Goal: Task Accomplishment & Management: Manage account settings

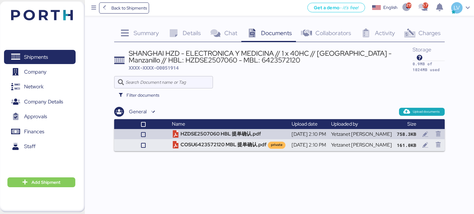
click at [178, 32] on icon at bounding box center [173, 33] width 13 height 9
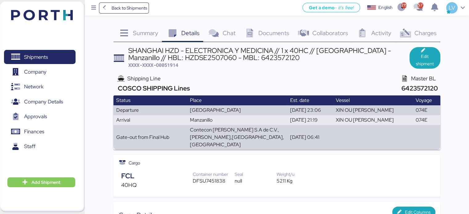
click at [67, 18] on img at bounding box center [42, 15] width 62 height 10
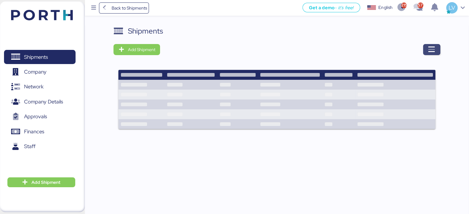
click at [431, 54] on span "button" at bounding box center [431, 49] width 7 height 9
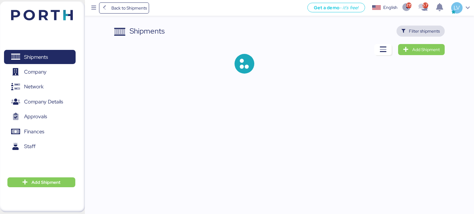
click at [428, 35] on span "Filter shipments" at bounding box center [420, 31] width 48 height 11
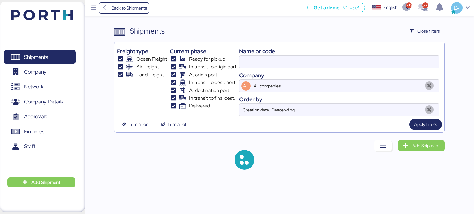
click at [354, 65] on input at bounding box center [339, 62] width 200 height 12
paste input "O0051971"
type input "O0051971"
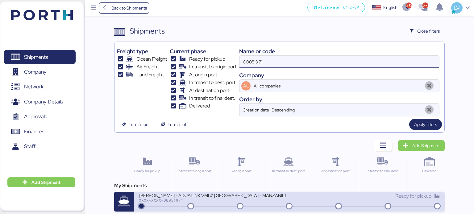
click at [245, 197] on div "[PERSON_NAME] - ADUALINK VMI // [GEOGRAPHIC_DATA] - MANZANILLO // MBL: EGLV1425…" at bounding box center [213, 195] width 148 height 5
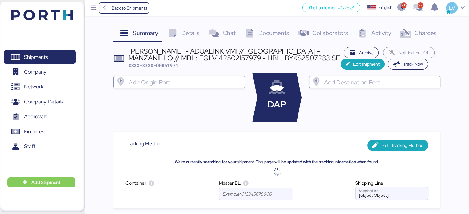
click at [409, 34] on icon at bounding box center [405, 33] width 13 height 9
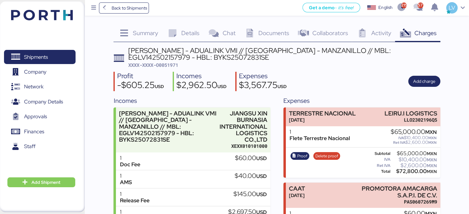
click at [173, 58] on div "[PERSON_NAME] - ADUALINK VMI // [GEOGRAPHIC_DATA] - MANZANILLO // MBL: EGLV1425…" at bounding box center [284, 54] width 312 height 14
click at [151, 59] on div "[PERSON_NAME] - ADUALINK VMI // [GEOGRAPHIC_DATA] - MANZANILLO // MBL: EGLV1425…" at bounding box center [284, 54] width 312 height 14
copy div "142502157979"
drag, startPoint x: 145, startPoint y: 56, endPoint x: 189, endPoint y: 61, distance: 44.8
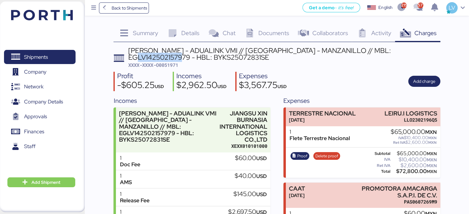
click at [189, 61] on div "[PERSON_NAME] - ADUALINK VMI // [GEOGRAPHIC_DATA] - MANZANILLO // MBL: EGLV1425…" at bounding box center [284, 54] width 312 height 14
click at [303, 158] on span "Proof" at bounding box center [302, 156] width 10 height 7
click at [312, 158] on div "Proof Delete proof" at bounding box center [315, 162] width 54 height 25
click at [319, 156] on span "Delete proof" at bounding box center [326, 156] width 23 height 7
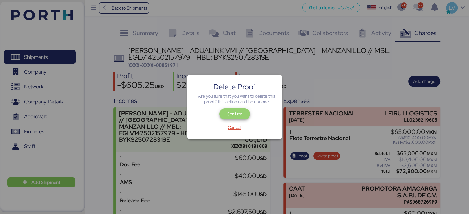
click at [225, 110] on span "Confirm" at bounding box center [234, 114] width 21 height 9
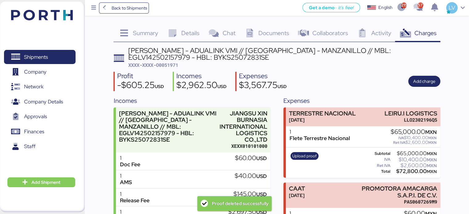
click at [320, 134] on div "1" at bounding box center [320, 132] width 60 height 6
click at [321, 130] on div "1" at bounding box center [320, 132] width 60 height 6
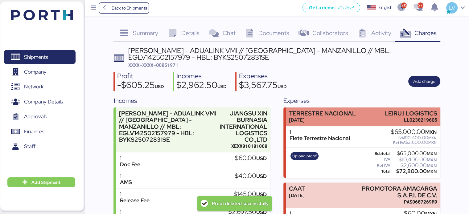
click at [321, 123] on div "[DATE]" at bounding box center [322, 120] width 67 height 6
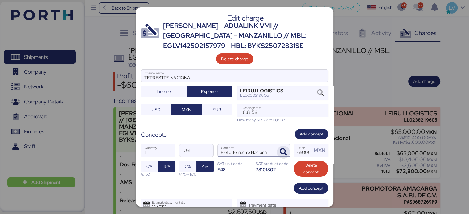
scroll to position [24, 0]
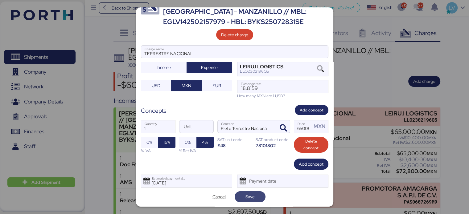
click at [247, 200] on span "Save" at bounding box center [249, 196] width 9 height 7
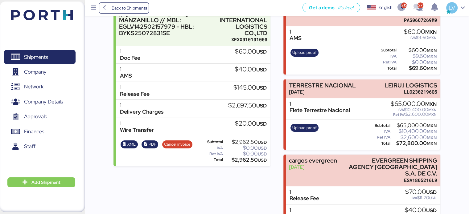
scroll to position [115, 0]
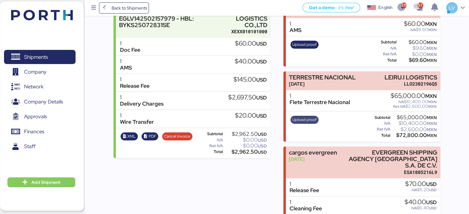
click at [300, 119] on span "Upload proof" at bounding box center [304, 120] width 24 height 7
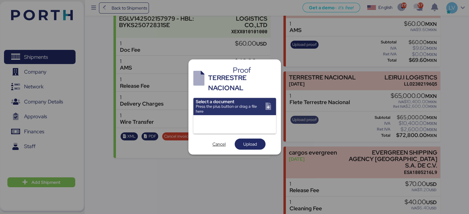
scroll to position [0, 0]
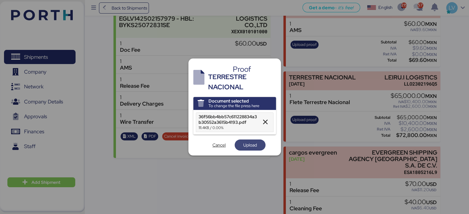
click at [250, 143] on span "Upload" at bounding box center [250, 145] width 14 height 7
